Goal: Information Seeking & Learning: Learn about a topic

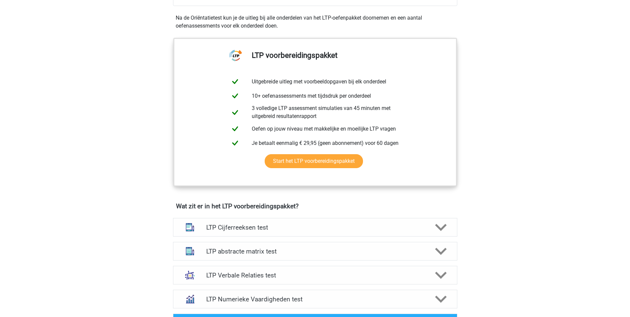
scroll to position [266, 0]
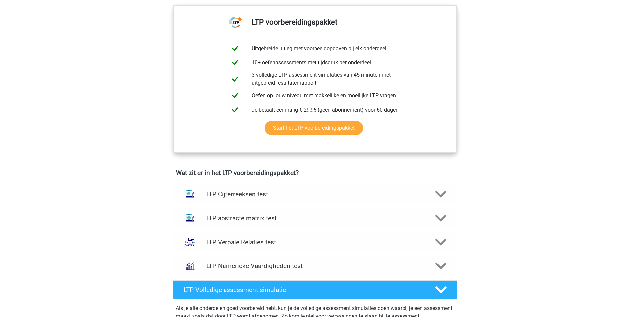
click at [208, 193] on h4 "LTP Cijferreeksen test" at bounding box center [314, 194] width 217 height 8
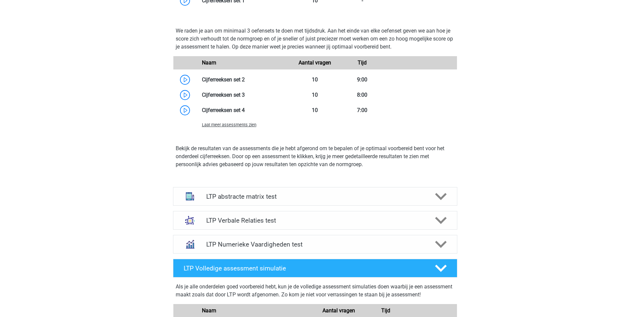
scroll to position [664, 0]
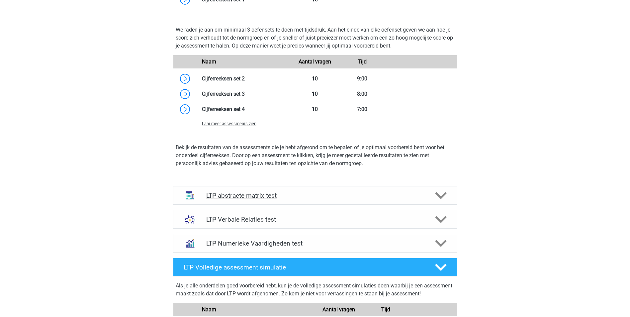
click at [196, 197] on img at bounding box center [189, 195] width 17 height 17
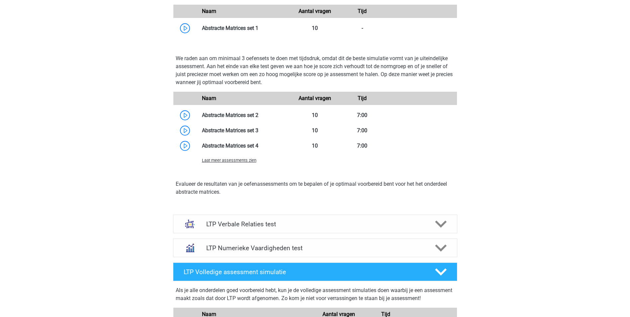
scroll to position [1029, 0]
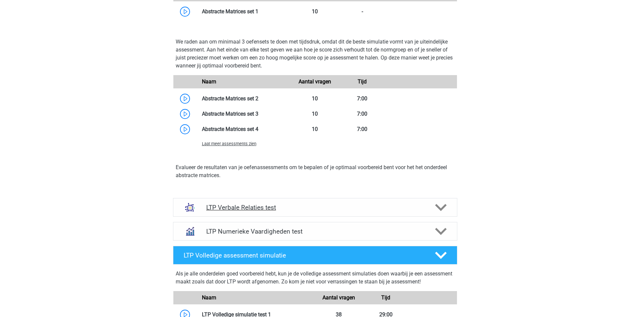
click at [250, 204] on h4 "LTP Verbale Relaties test" at bounding box center [314, 207] width 217 height 8
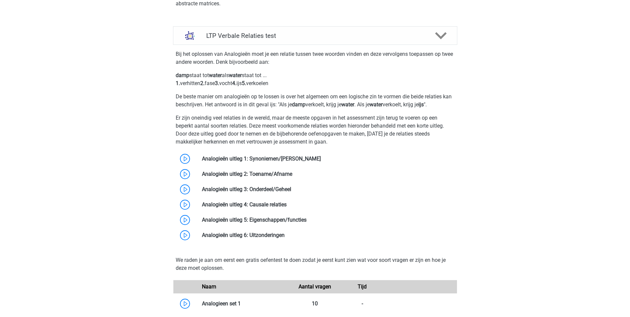
scroll to position [1228, 0]
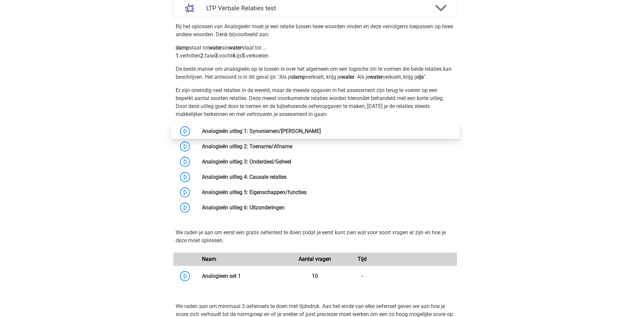
click at [321, 132] on link at bounding box center [321, 131] width 0 height 6
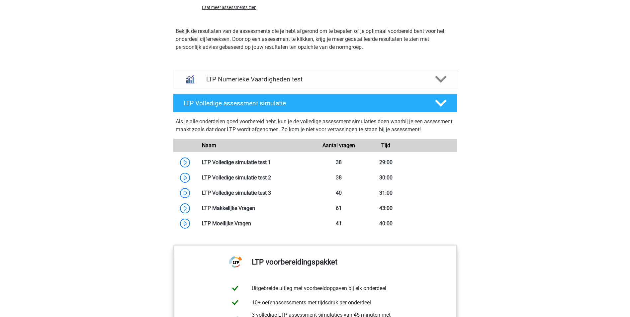
scroll to position [1660, 0]
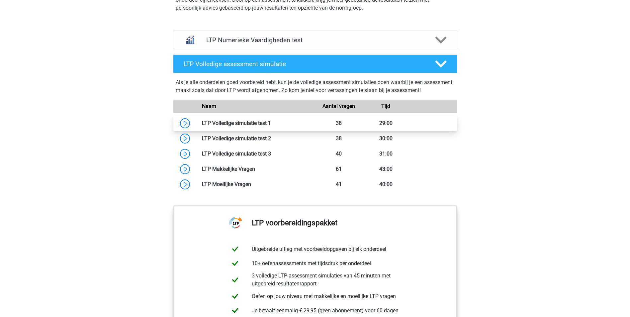
click at [271, 121] on link at bounding box center [271, 123] width 0 height 6
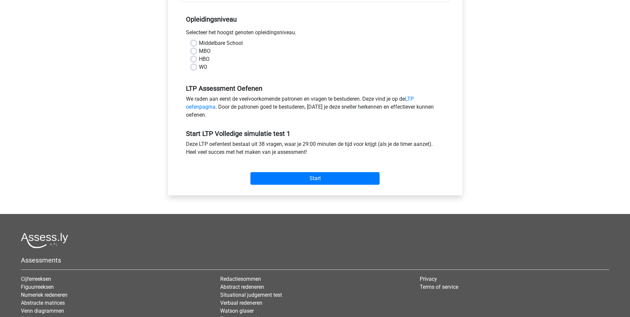
scroll to position [100, 0]
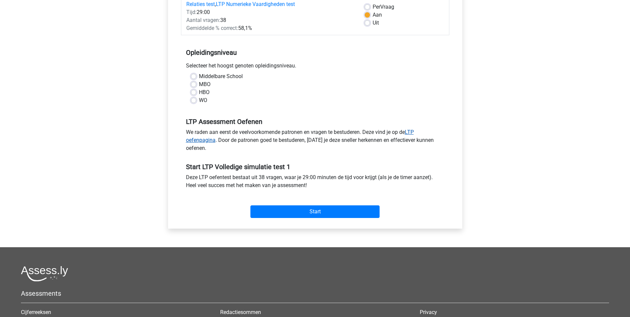
click at [196, 137] on link "LTP oefenpagina" at bounding box center [300, 136] width 228 height 14
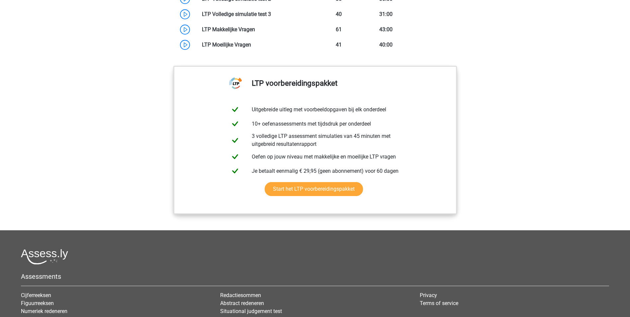
scroll to position [719, 0]
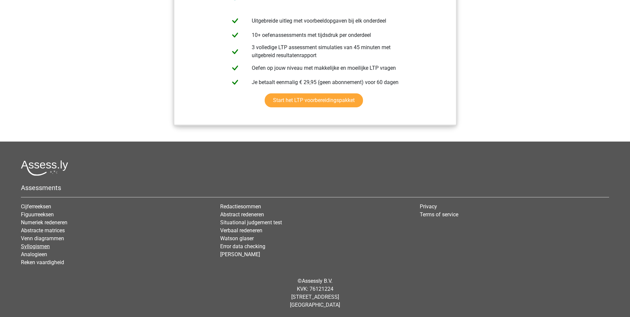
click at [31, 246] on link "Syllogismen" at bounding box center [35, 246] width 29 height 6
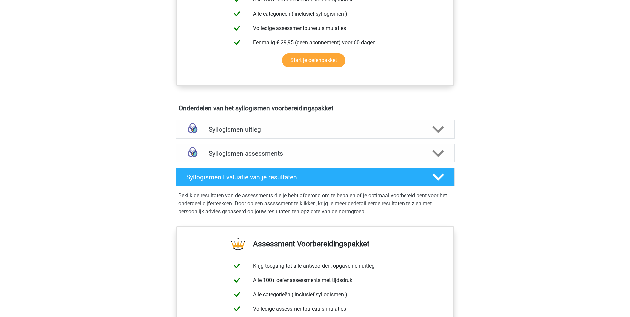
scroll to position [299, 0]
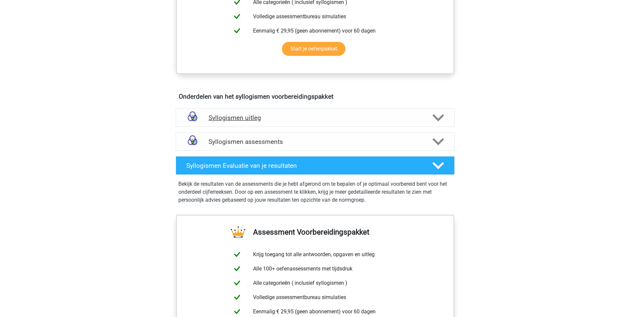
click at [214, 121] on h4 "Syllogismen uitleg" at bounding box center [314, 118] width 213 height 8
